Goal: Information Seeking & Learning: Learn about a topic

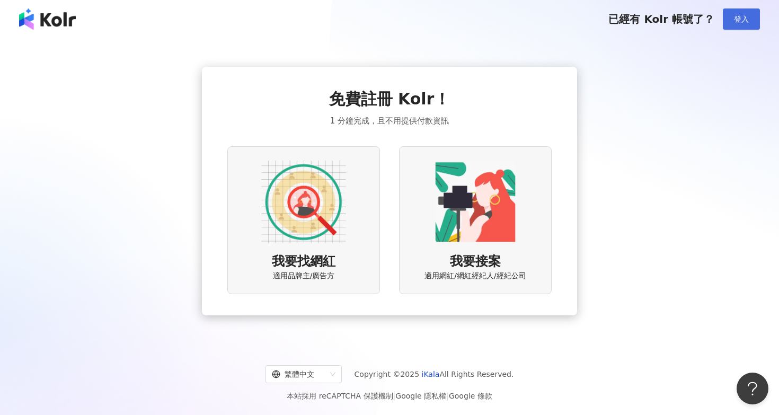
click at [731, 20] on button "登入" at bounding box center [740, 18] width 37 height 21
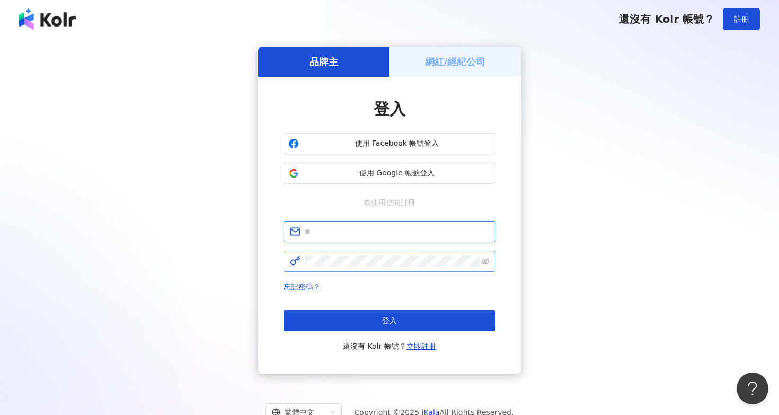
type input "**********"
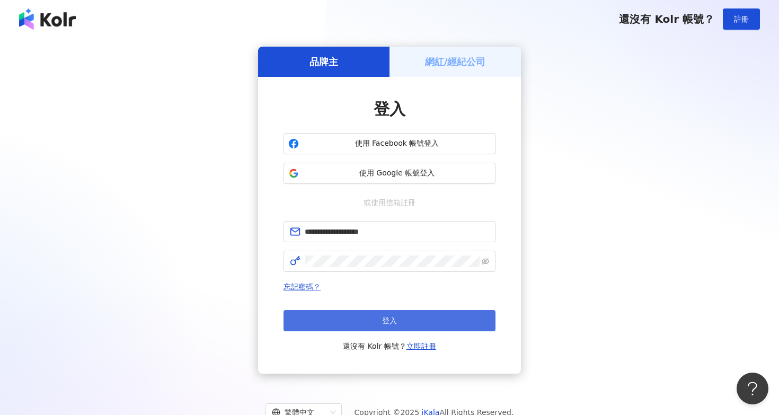
click at [379, 328] on button "登入" at bounding box center [389, 320] width 212 height 21
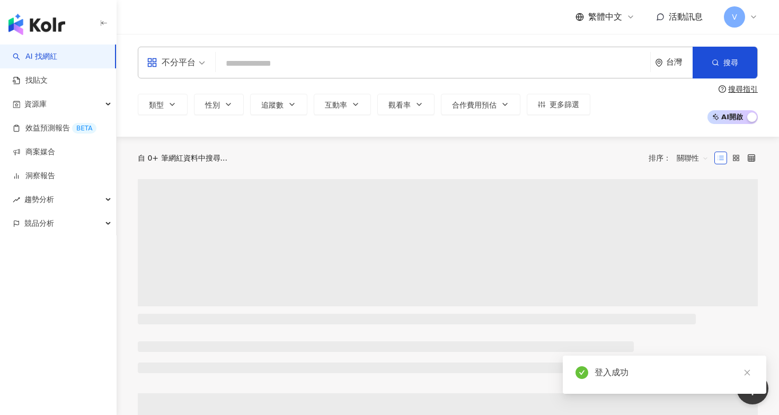
click at [665, 68] on div "台灣" at bounding box center [674, 62] width 38 height 31
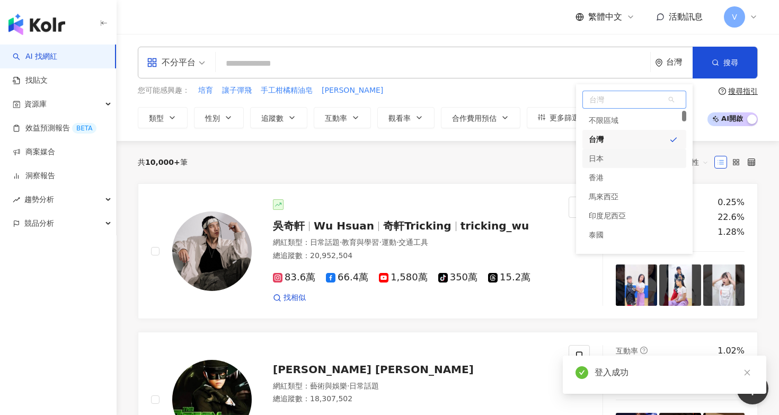
click at [599, 162] on div "日本" at bounding box center [595, 158] width 15 height 19
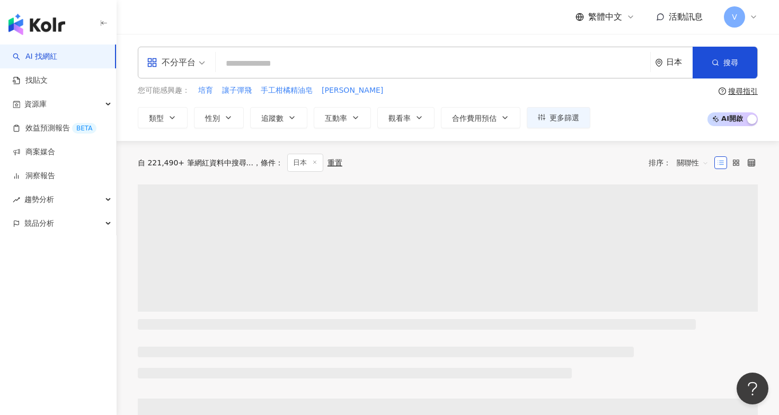
click at [402, 58] on input "search" at bounding box center [433, 63] width 426 height 20
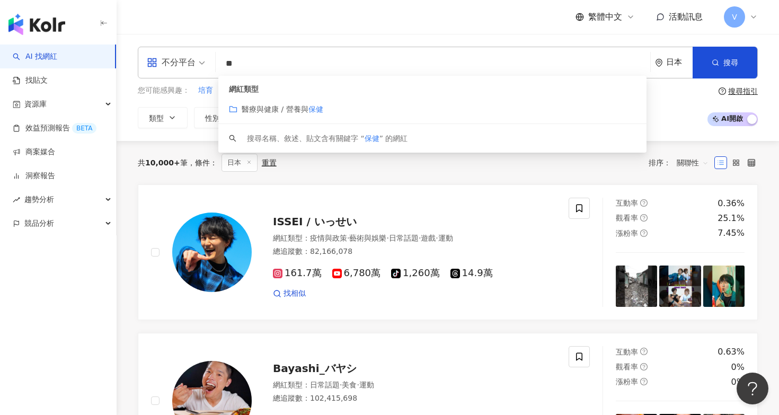
type input "**"
click at [315, 114] on button "互動率" at bounding box center [342, 117] width 57 height 21
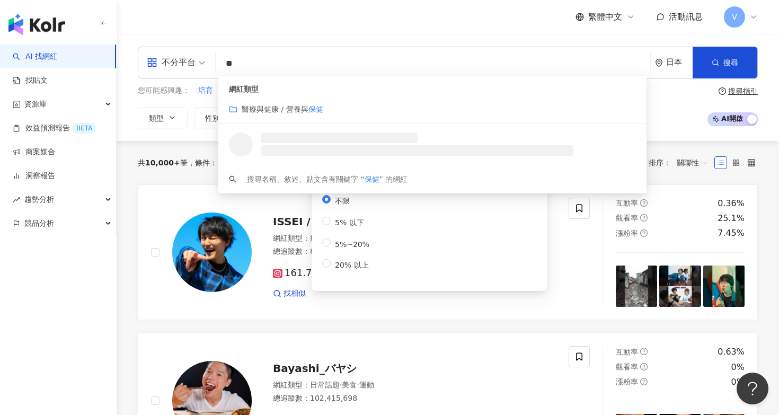
click at [316, 111] on mark "保健" at bounding box center [315, 109] width 15 height 8
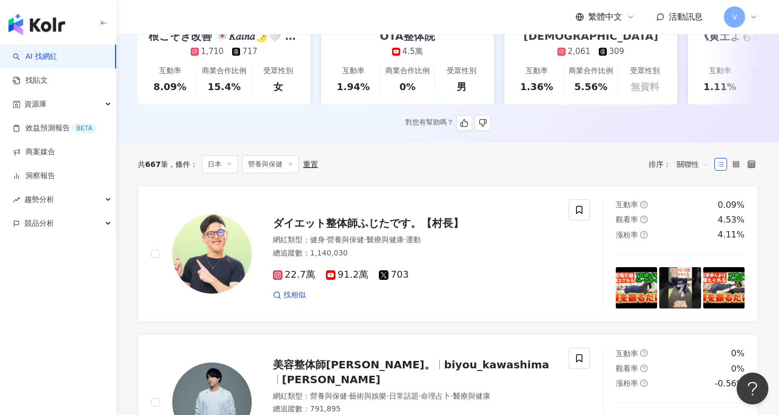
scroll to position [271, 0]
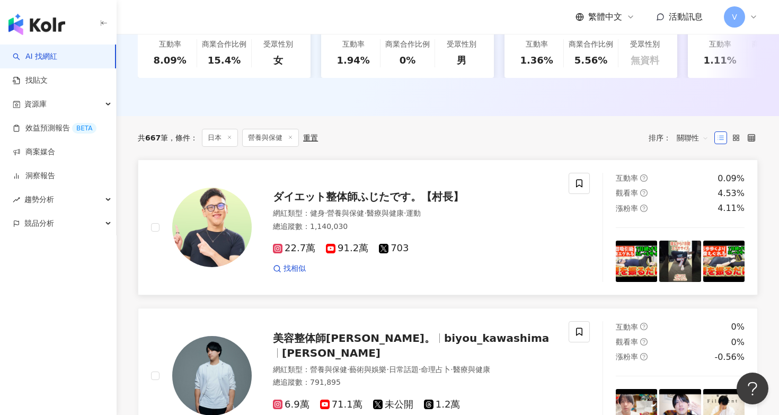
click at [413, 199] on span "ダイエット整体師ふじたです。【村長】" at bounding box center [368, 196] width 191 height 13
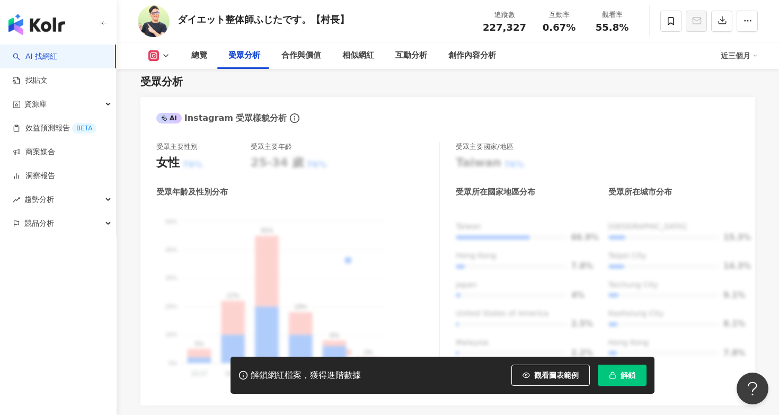
scroll to position [1032, 0]
